Goal: Task Accomplishment & Management: Use online tool/utility

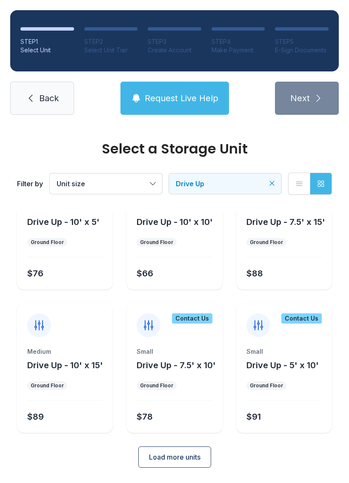
scroll to position [54, 0]
click at [40, 99] on span "Back" at bounding box center [49, 98] width 20 height 12
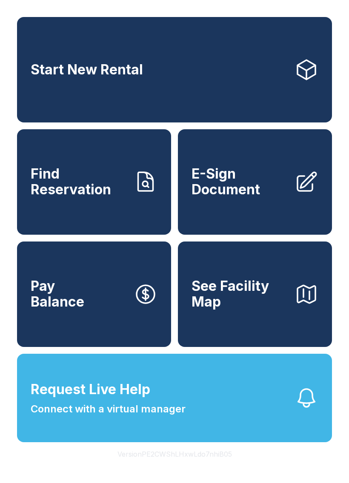
click at [257, 207] on link "E-Sign Document" at bounding box center [255, 181] width 154 height 105
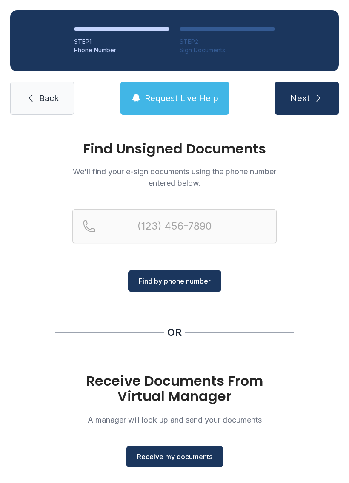
click at [164, 449] on button "Receive my documents" at bounding box center [174, 456] width 97 height 21
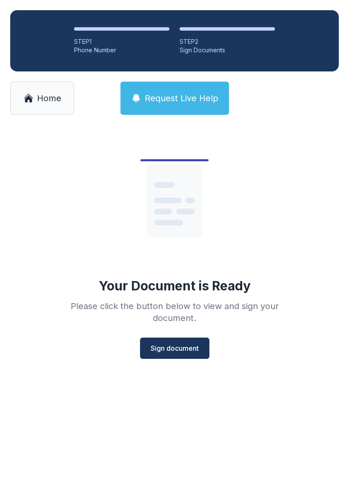
click at [188, 347] on span "Sign document" at bounding box center [175, 348] width 48 height 10
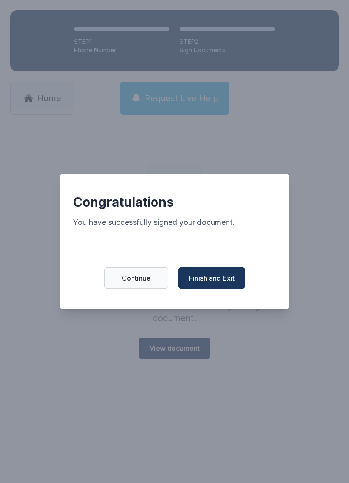
click at [216, 279] on span "Finish and Exit" at bounding box center [212, 278] width 46 height 10
